Goal: Task Accomplishment & Management: Complete application form

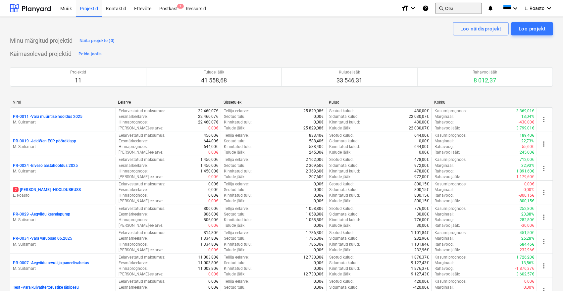
click at [462, 6] on button "search Otsi" at bounding box center [459, 8] width 46 height 11
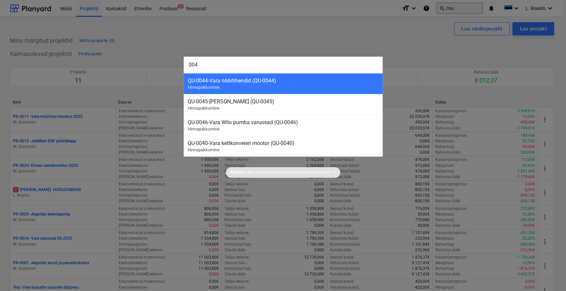
type input "0045"
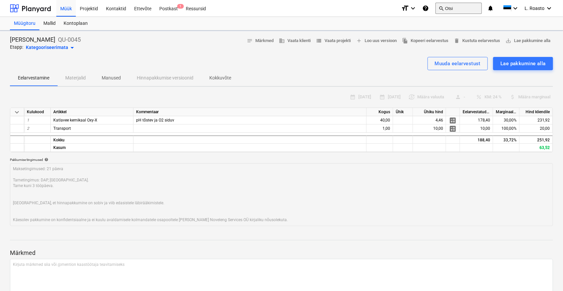
type textarea "x"
click at [323, 41] on span "view_list Vaata projekti" at bounding box center [333, 41] width 35 height 8
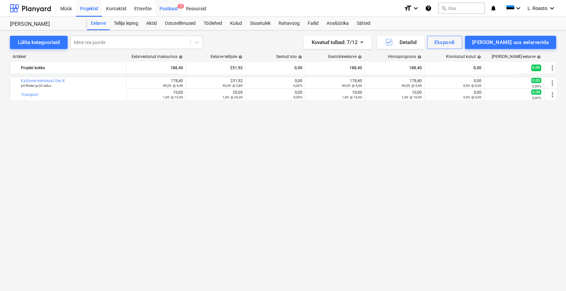
click at [176, 8] on div "Postkast 1" at bounding box center [168, 8] width 27 height 17
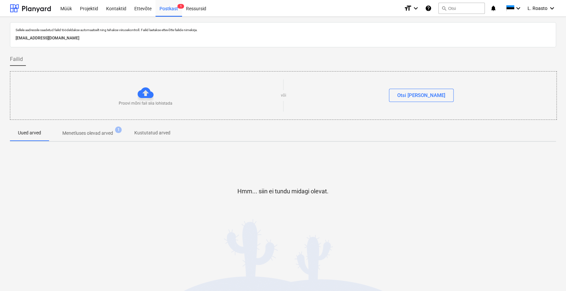
click at [84, 133] on p "Menetluses olevad arved" at bounding box center [87, 133] width 51 height 7
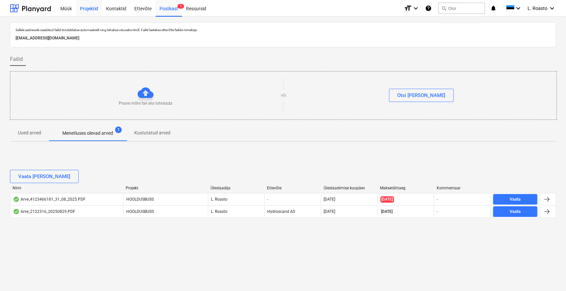
click at [95, 7] on div "Projektid" at bounding box center [89, 8] width 26 height 17
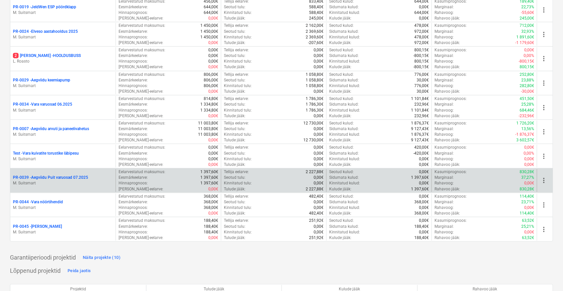
scroll to position [147, 0]
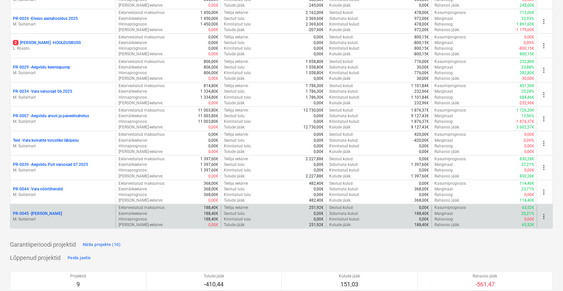
click at [54, 212] on p "PR-0045 - Vara katlakemikaal" at bounding box center [37, 214] width 49 height 6
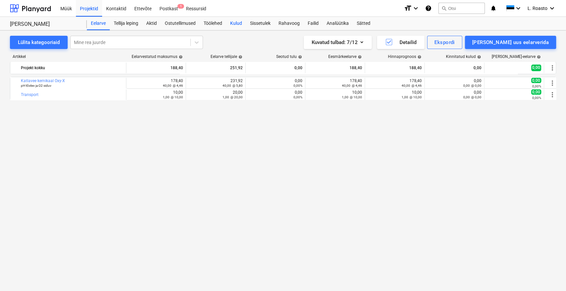
click at [244, 22] on div "Kulud" at bounding box center [236, 23] width 20 height 13
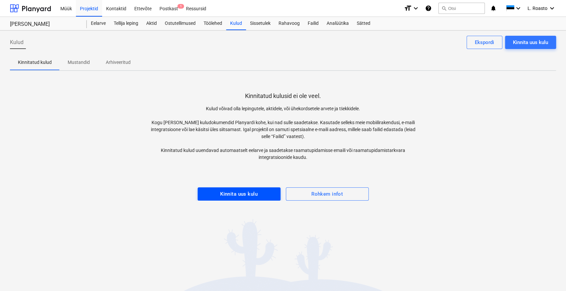
click at [256, 194] on div "Kinnita uus kulu" at bounding box center [238, 194] width 37 height 9
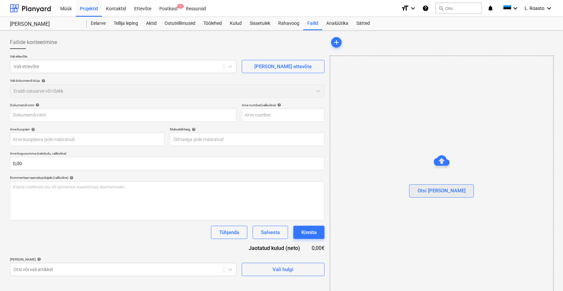
click at [436, 193] on div "Otsi [PERSON_NAME]" at bounding box center [442, 191] width 48 height 9
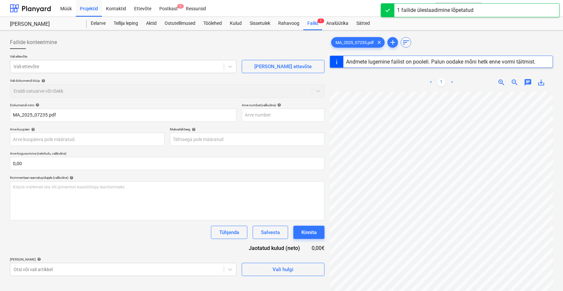
type input "EE100039450"
type input "[DATE]"
